Goal: Book appointment/travel/reservation

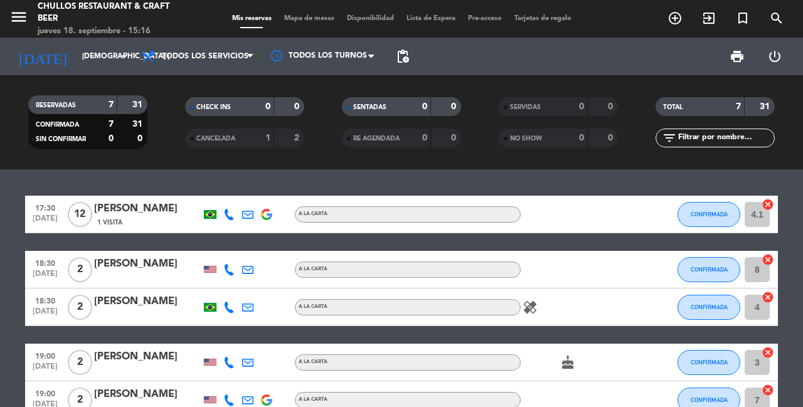
click at [472, 277] on div "A la carta" at bounding box center [408, 270] width 226 height 16
click at [129, 66] on input "[DEMOGRAPHIC_DATA] [DATE]" at bounding box center [126, 56] width 100 height 21
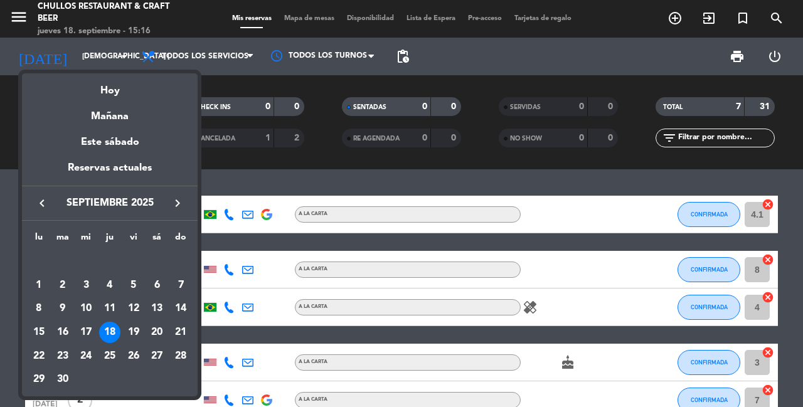
click at [110, 343] on div "18" at bounding box center [109, 332] width 21 height 21
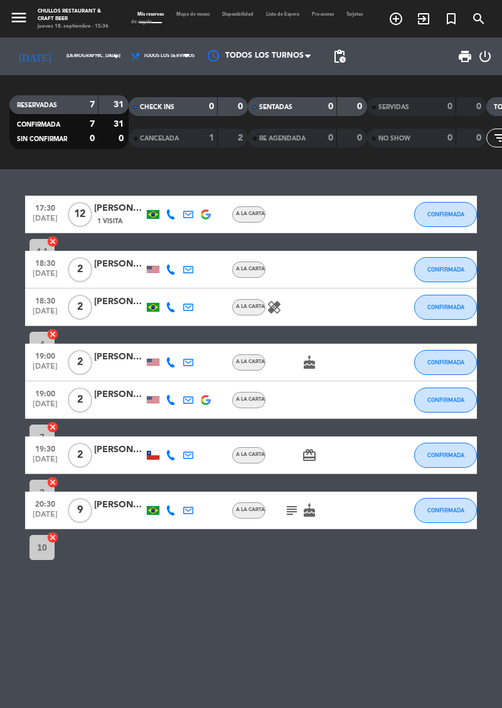
click at [280, 309] on icon "healing" at bounding box center [274, 307] width 15 height 15
click at [329, 309] on div "healing Camarão" at bounding box center [317, 307] width 105 height 37
click at [314, 366] on icon "cake" at bounding box center [309, 362] width 15 height 15
click at [310, 407] on icon "card_giftcard" at bounding box center [309, 455] width 15 height 15
click at [309, 407] on icon "cake" at bounding box center [309, 510] width 15 height 15
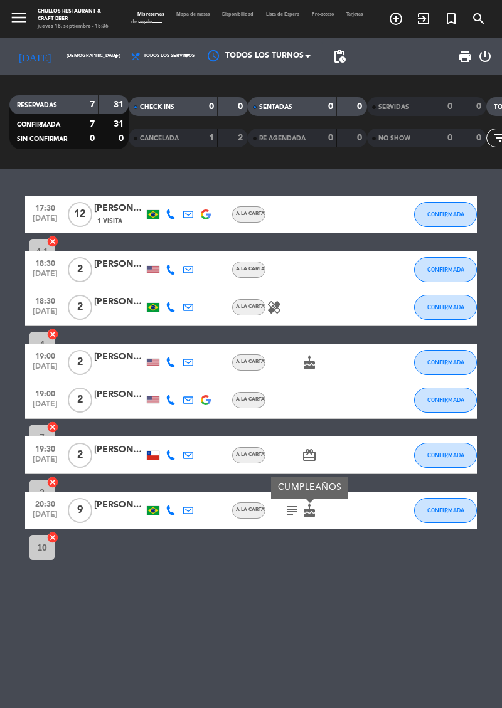
click at [289, 407] on icon "subject" at bounding box center [291, 510] width 15 height 15
click at [465, 188] on div "17:30 [DATE] [PERSON_NAME] 1 Visita A la carta CONFIRMADA 4.1 cancel 18:30 [DAT…" at bounding box center [251, 438] width 502 height 539
